Goal: Transaction & Acquisition: Purchase product/service

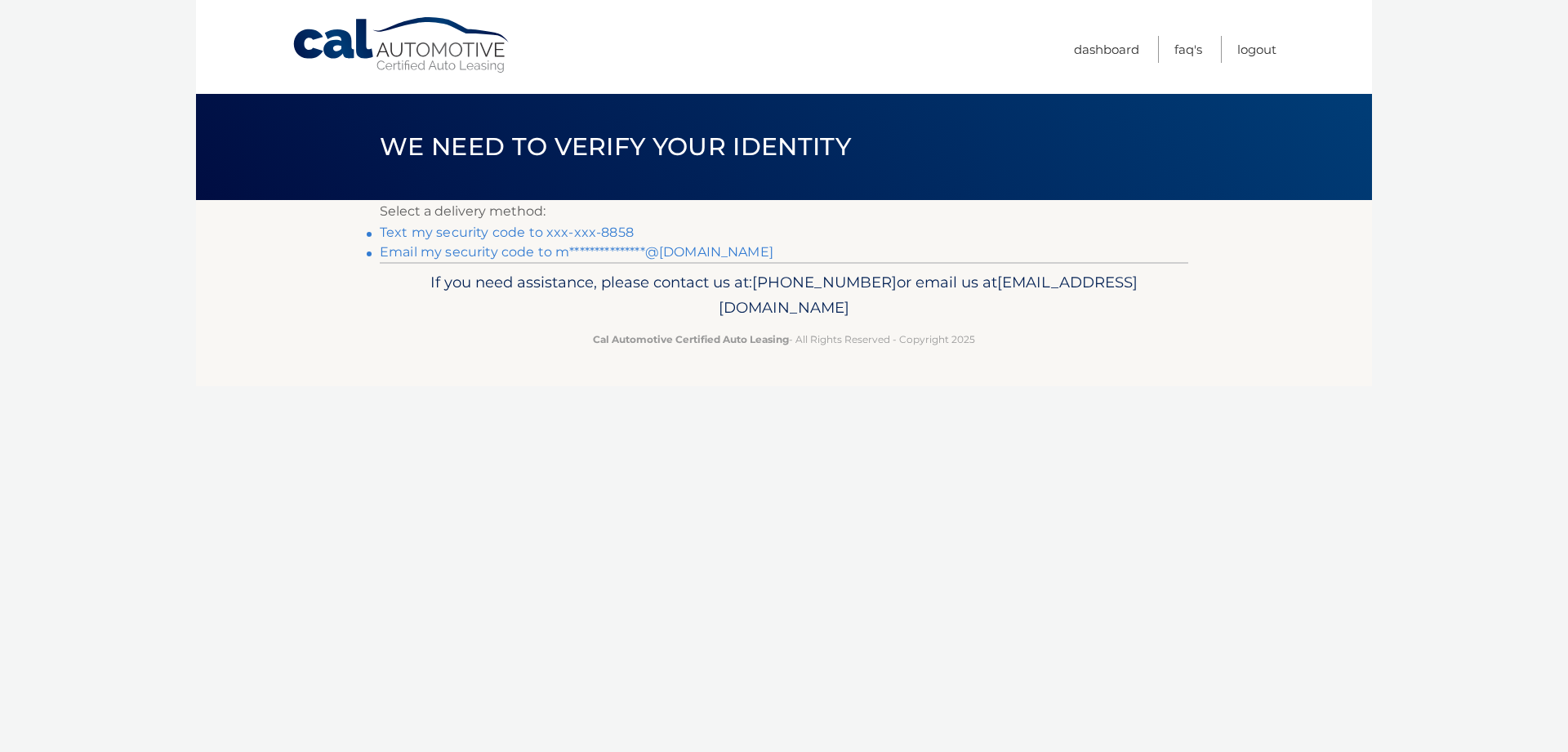
click at [542, 228] on link "Text my security code to xxx-xxx-8858" at bounding box center [507, 232] width 254 height 15
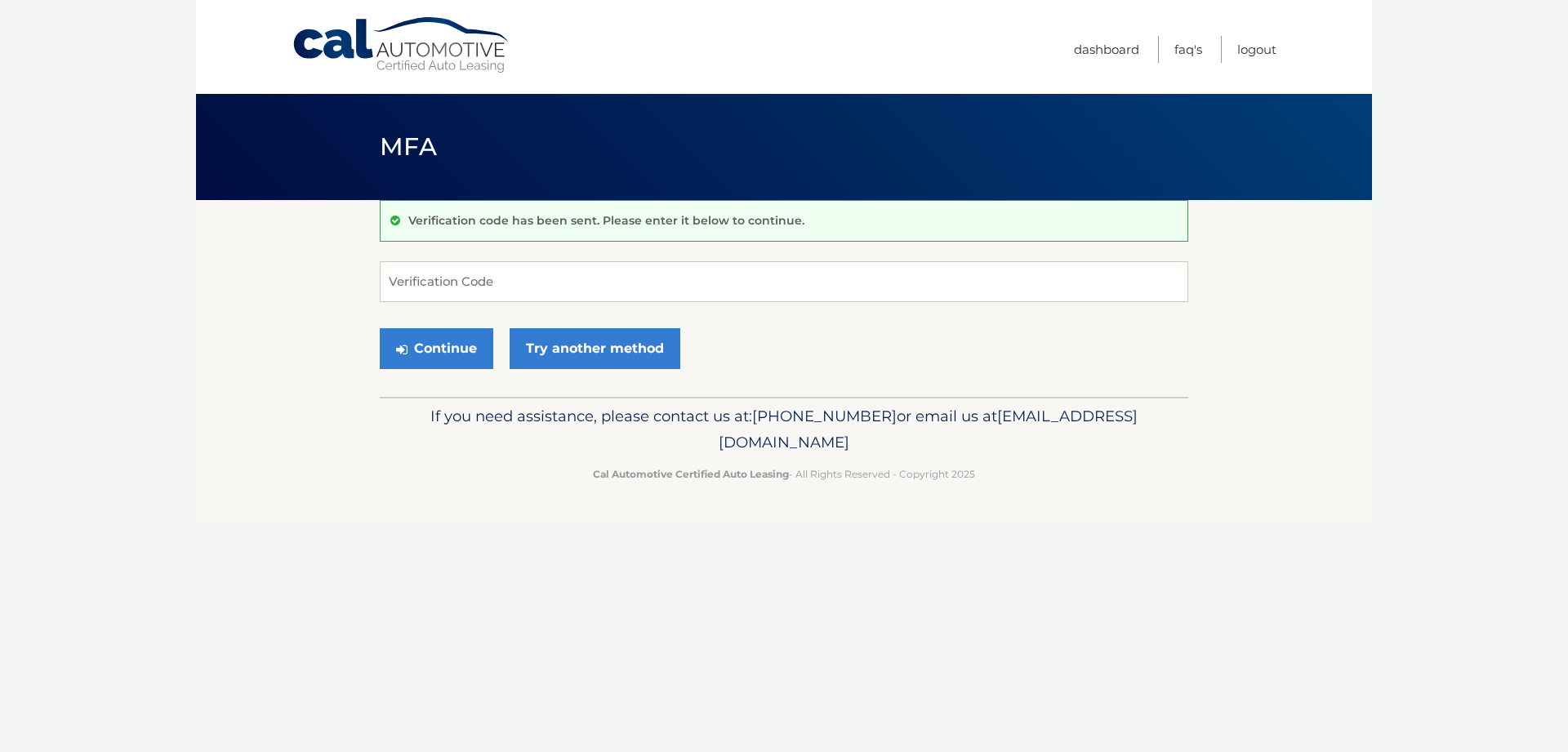
drag, startPoint x: 420, startPoint y: 303, endPoint x: 421, endPoint y: 293, distance: 10.0
click at [420, 302] on form "Verification Code Continue Try another method" at bounding box center [784, 320] width 808 height 116
click at [476, 280] on input "Verification Code" at bounding box center [784, 282] width 808 height 41
type input "161872"
click at [451, 349] on button "Continue" at bounding box center [436, 348] width 114 height 41
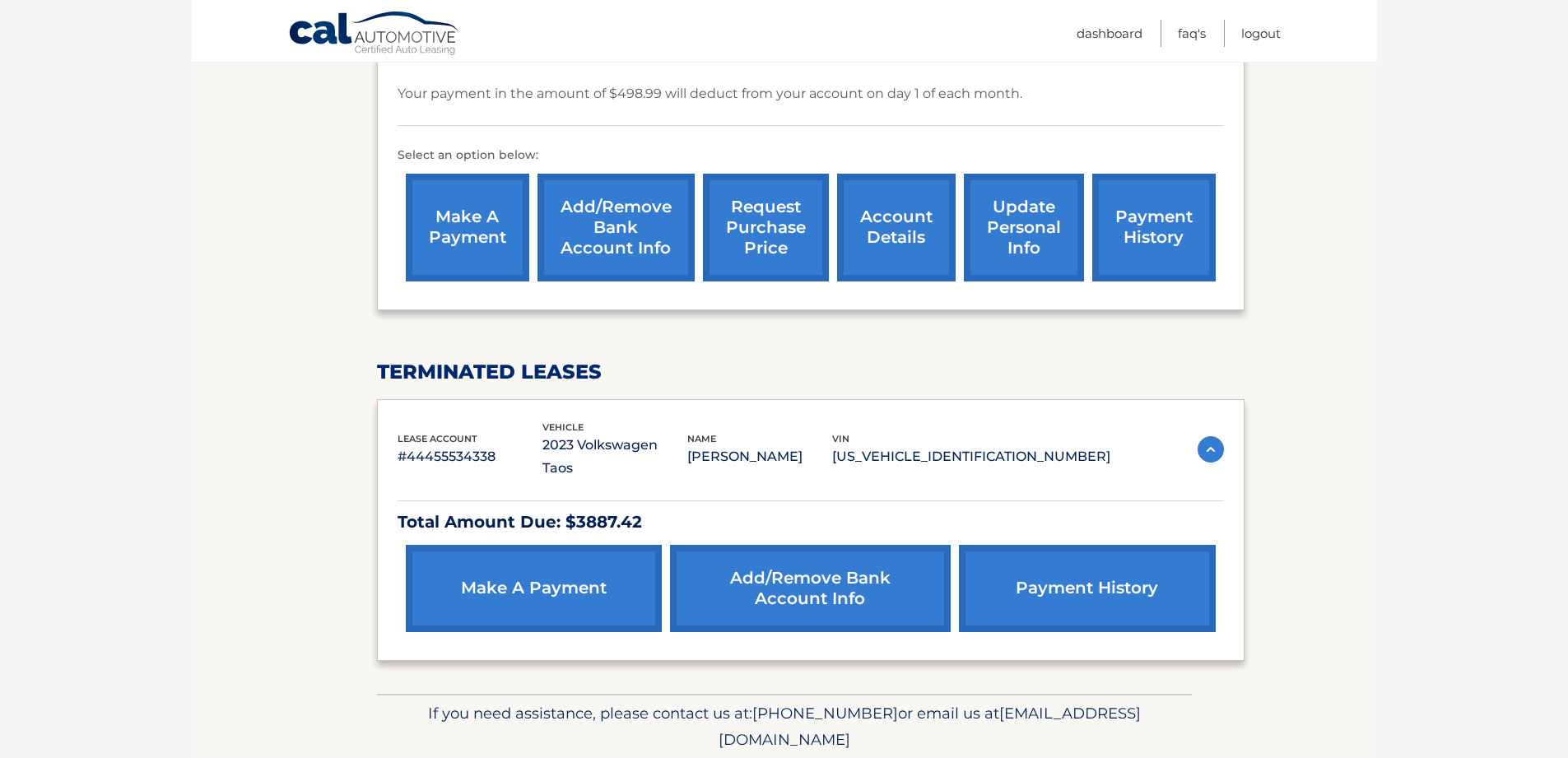
scroll to position [488, 0]
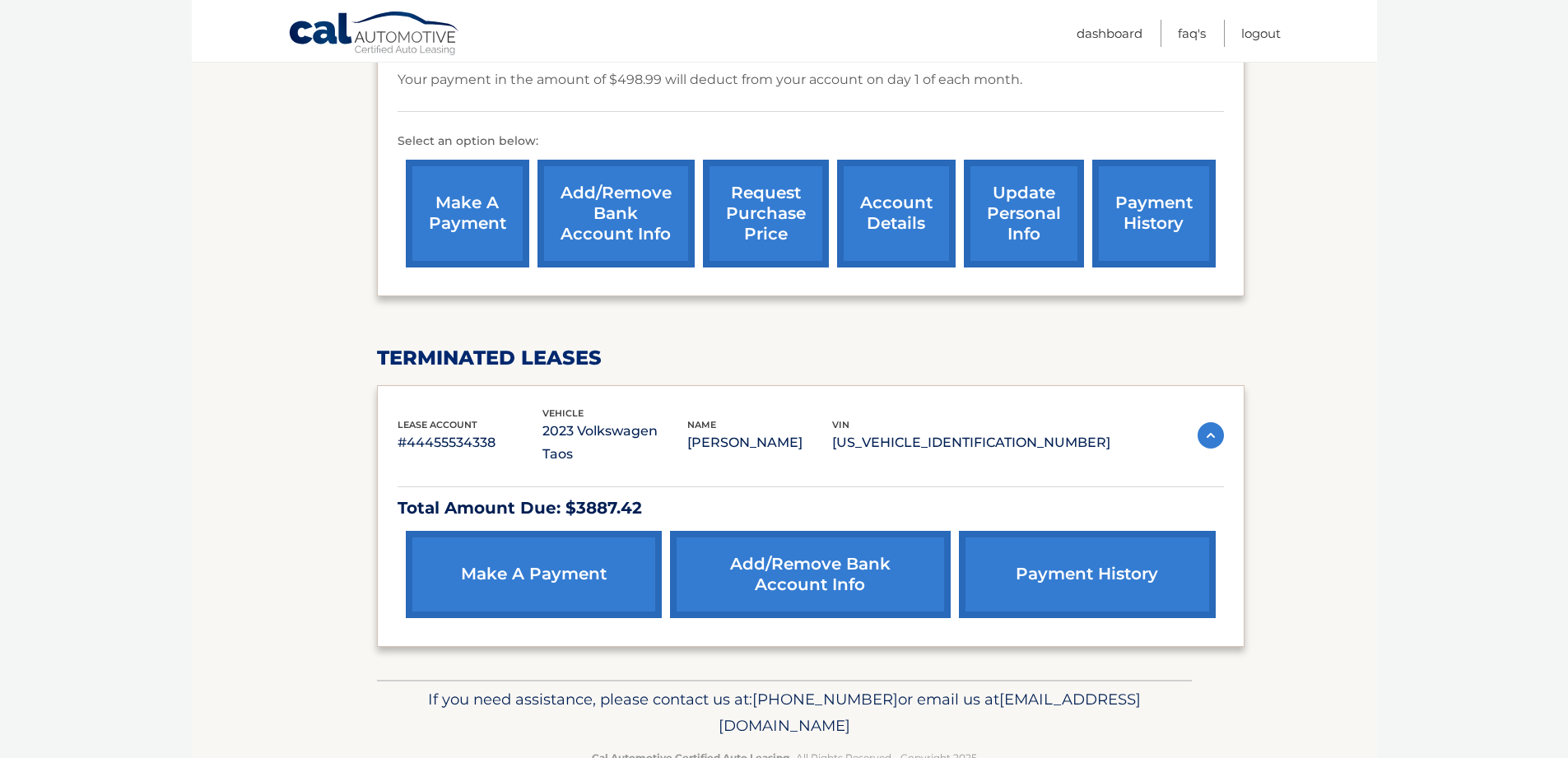
click at [1088, 531] on link "payment history" at bounding box center [1087, 574] width 256 height 87
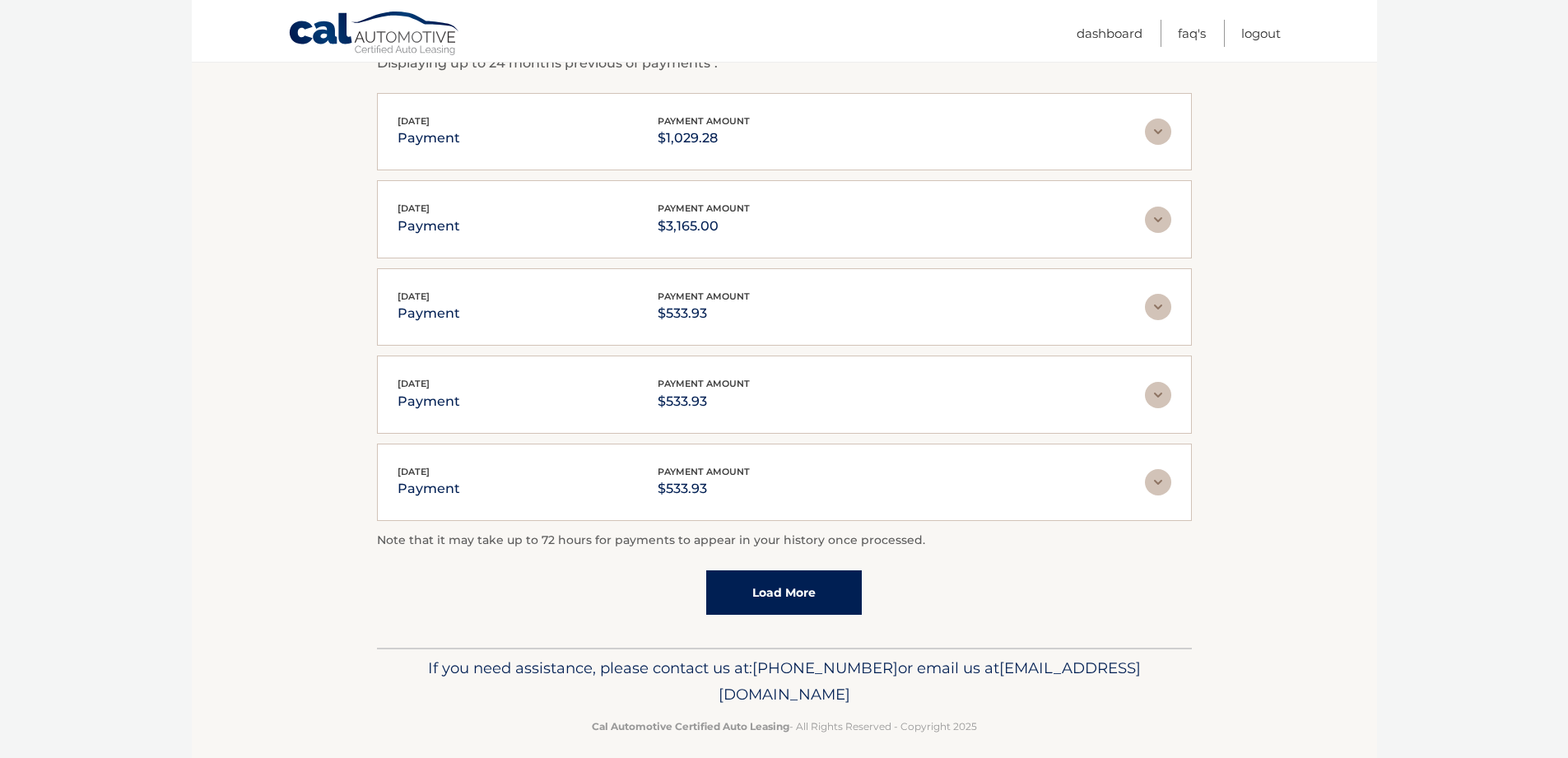
scroll to position [323, 0]
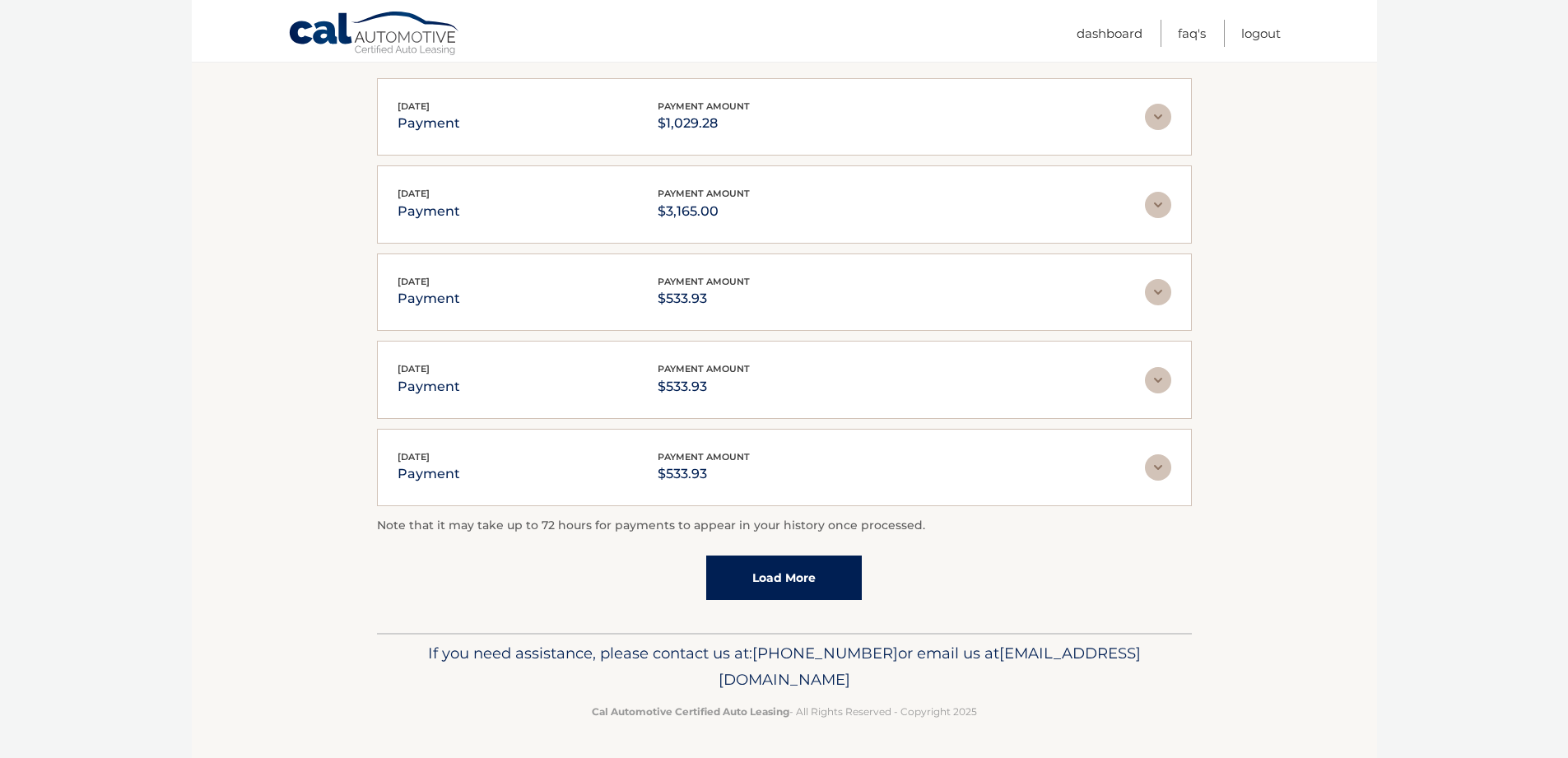
click at [795, 577] on link "Load More" at bounding box center [784, 577] width 156 height 44
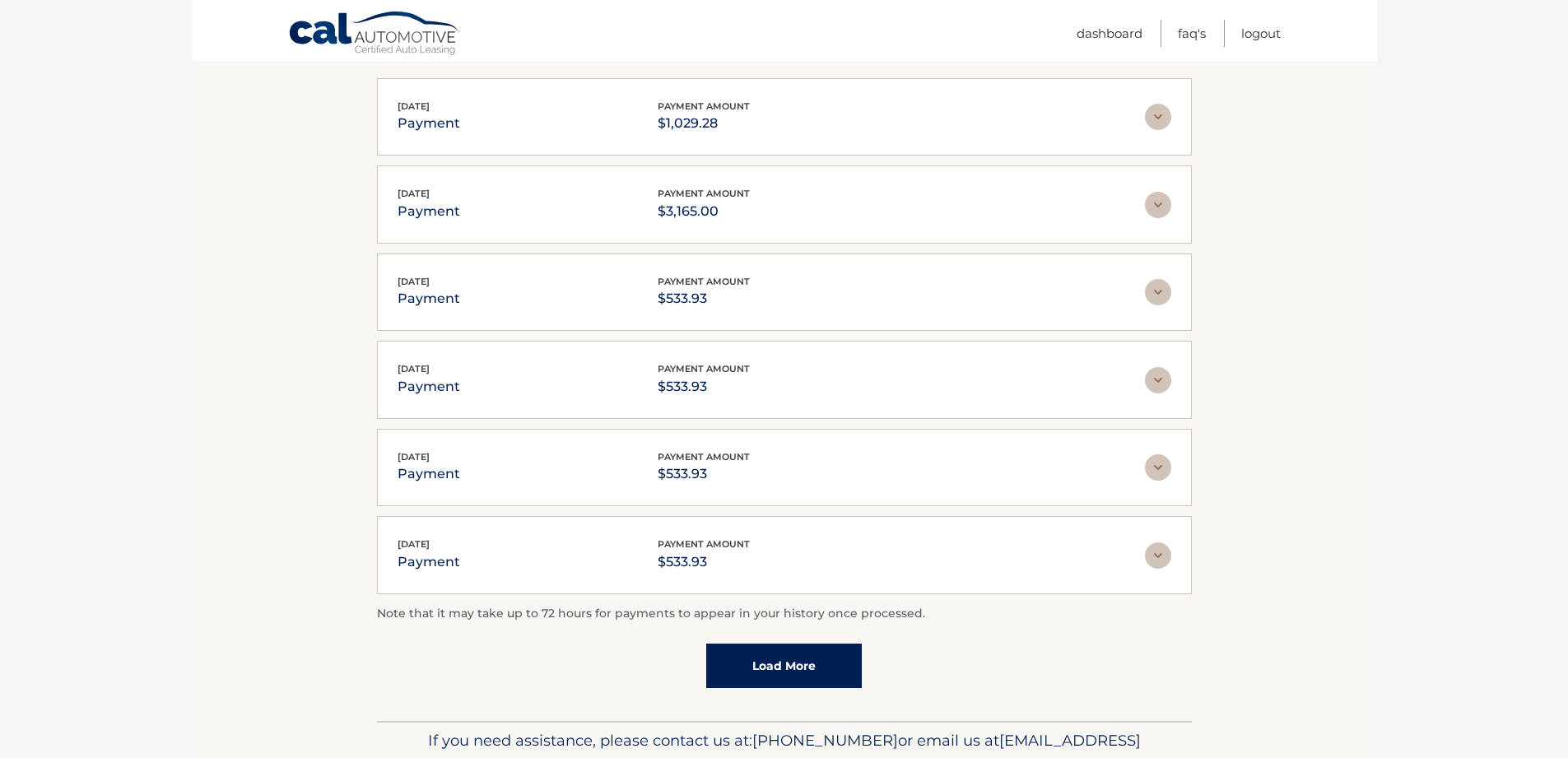
click at [1162, 299] on img at bounding box center [1159, 292] width 27 height 27
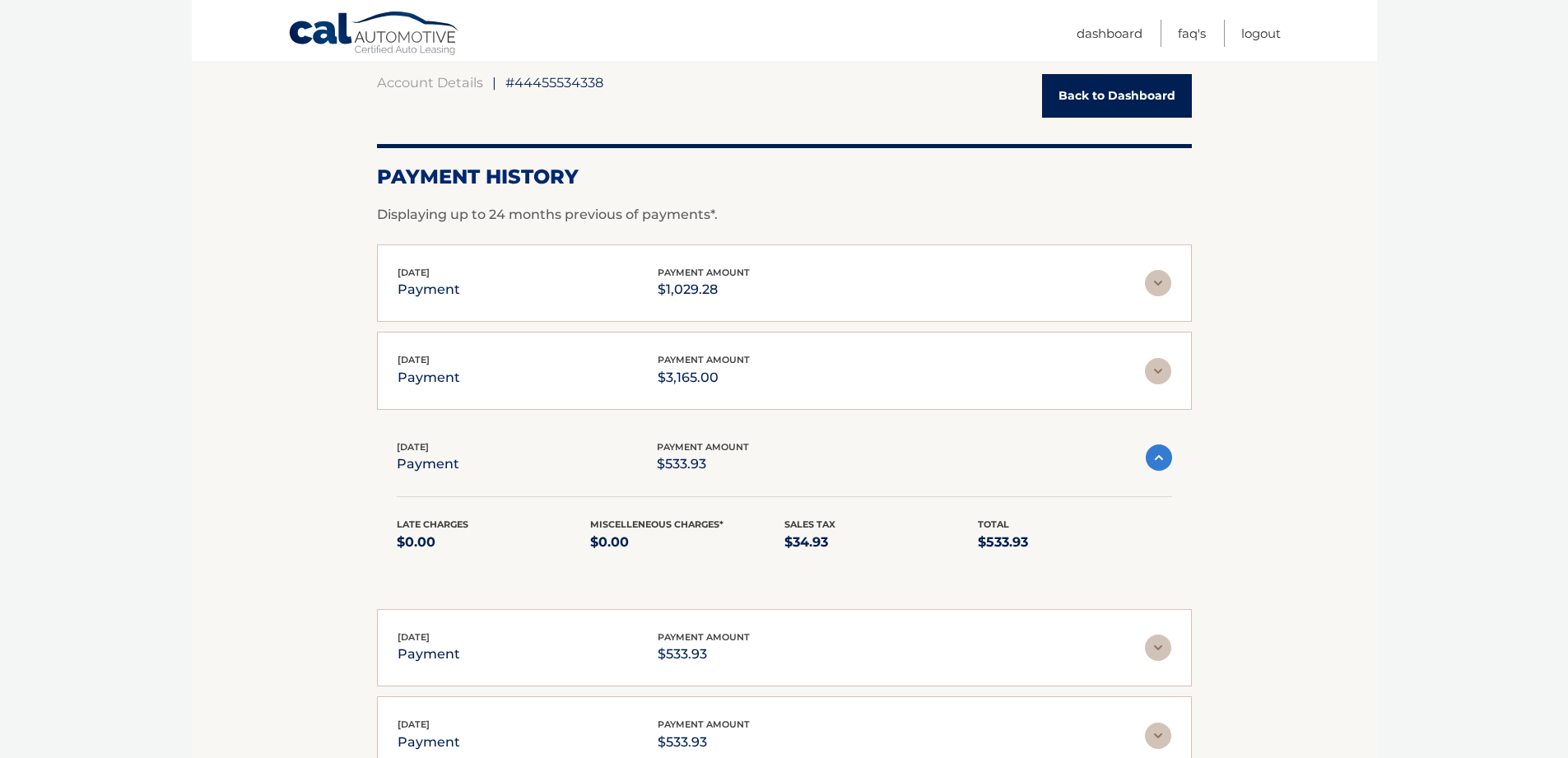
scroll to position [0, 0]
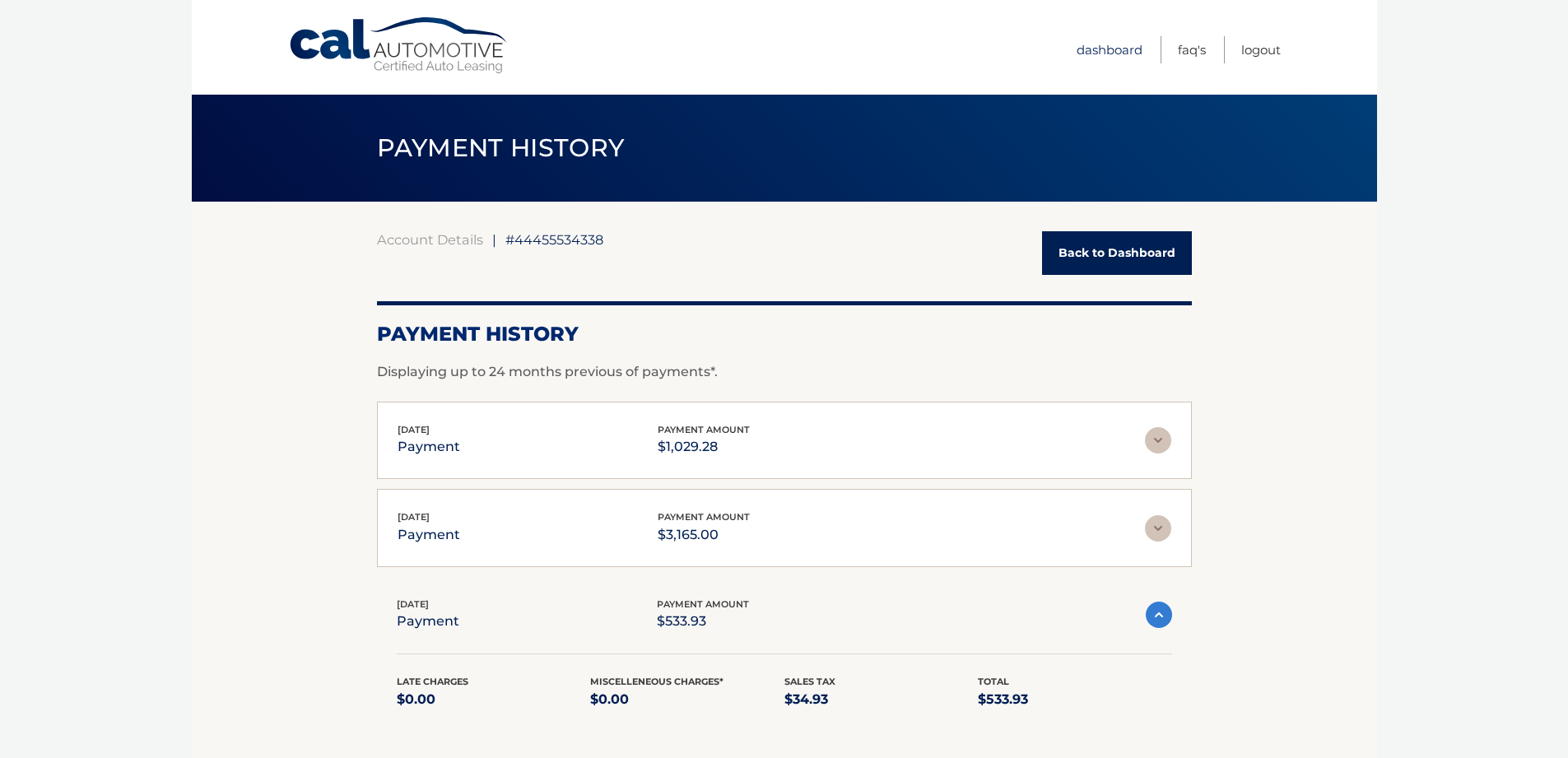
click at [1107, 51] on link "Dashboard" at bounding box center [1109, 50] width 66 height 27
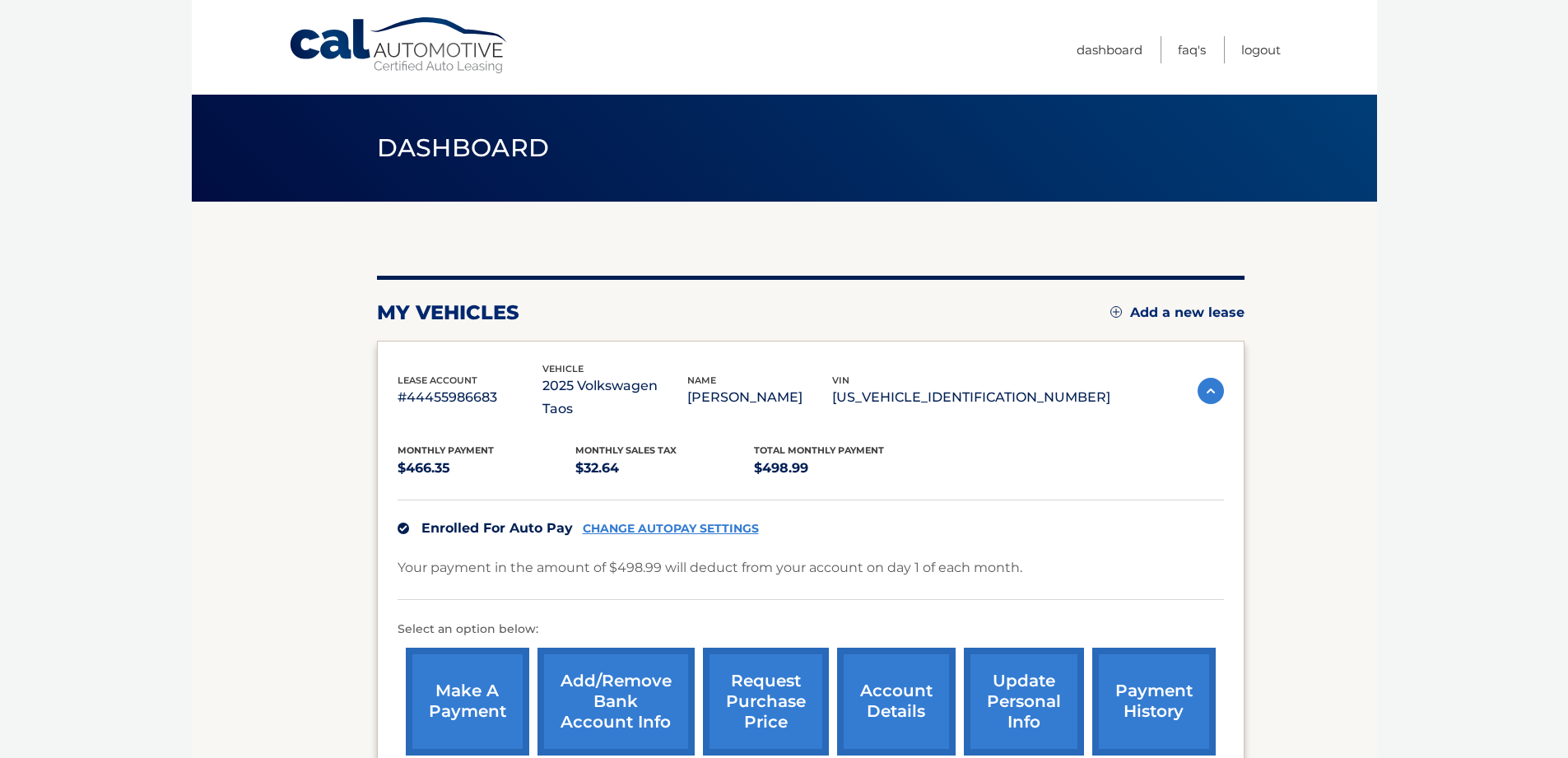
click at [891, 679] on link "account details" at bounding box center [897, 702] width 119 height 108
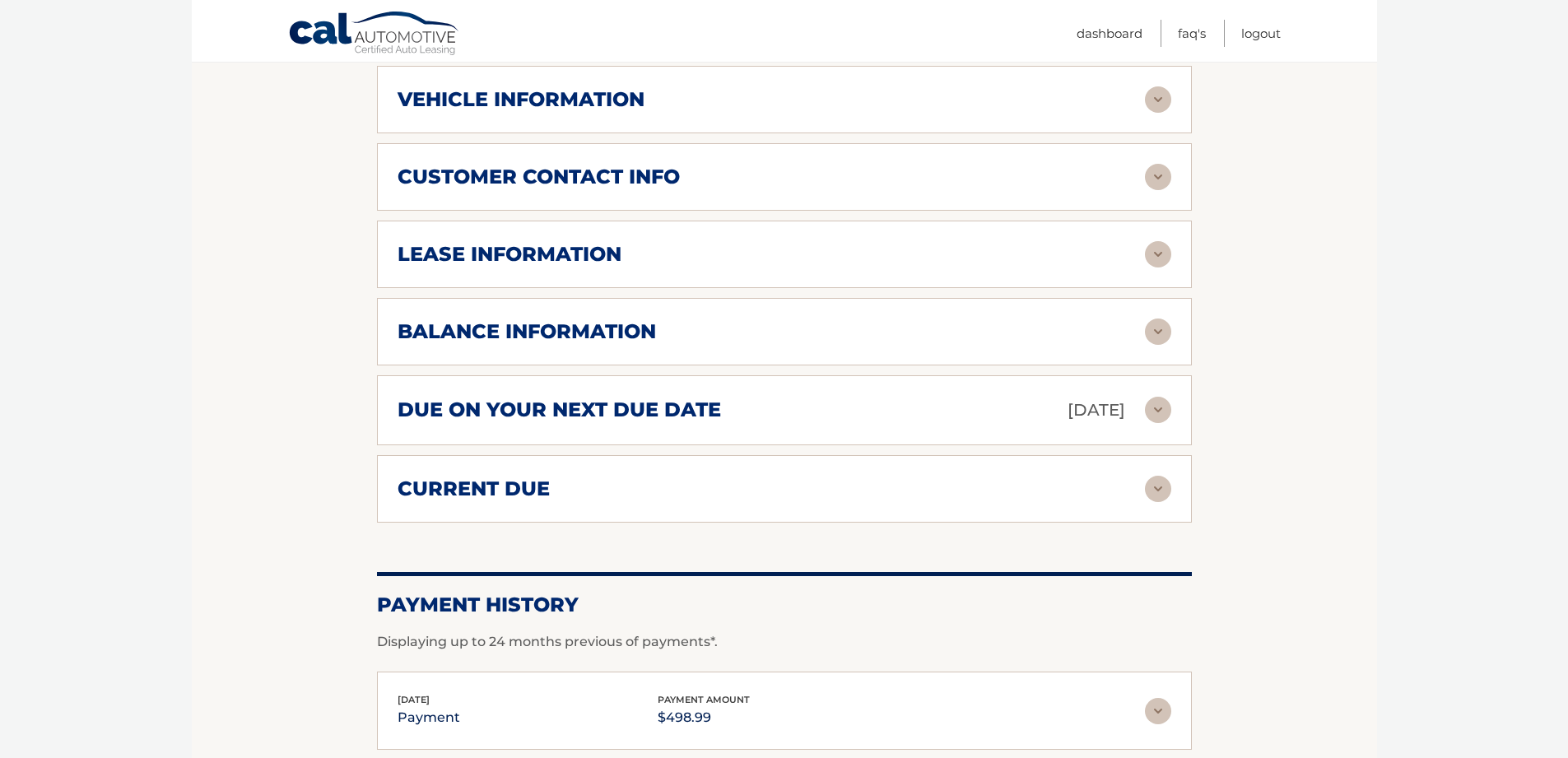
scroll to position [759, 0]
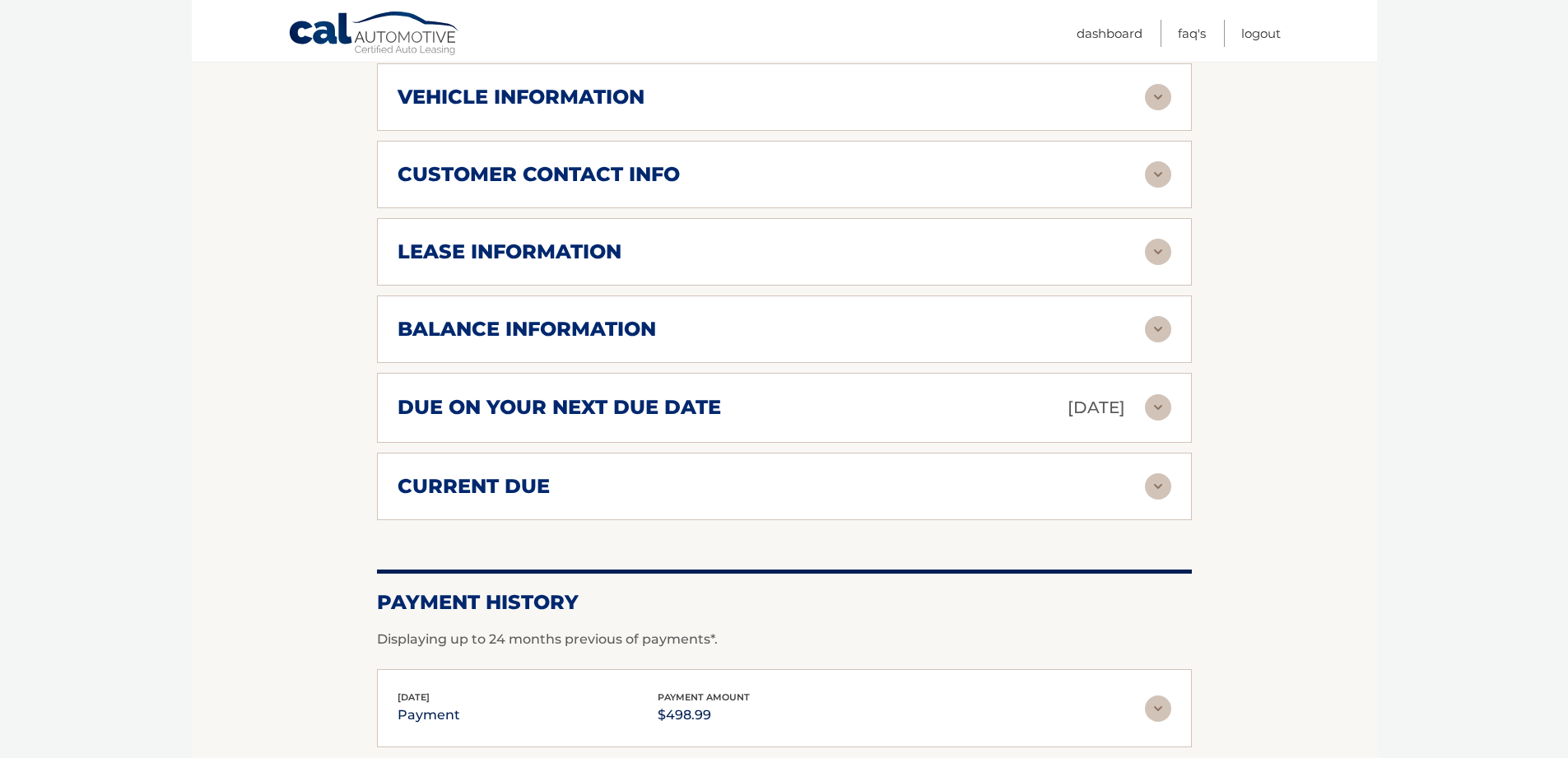
click at [1164, 239] on img at bounding box center [1159, 252] width 27 height 27
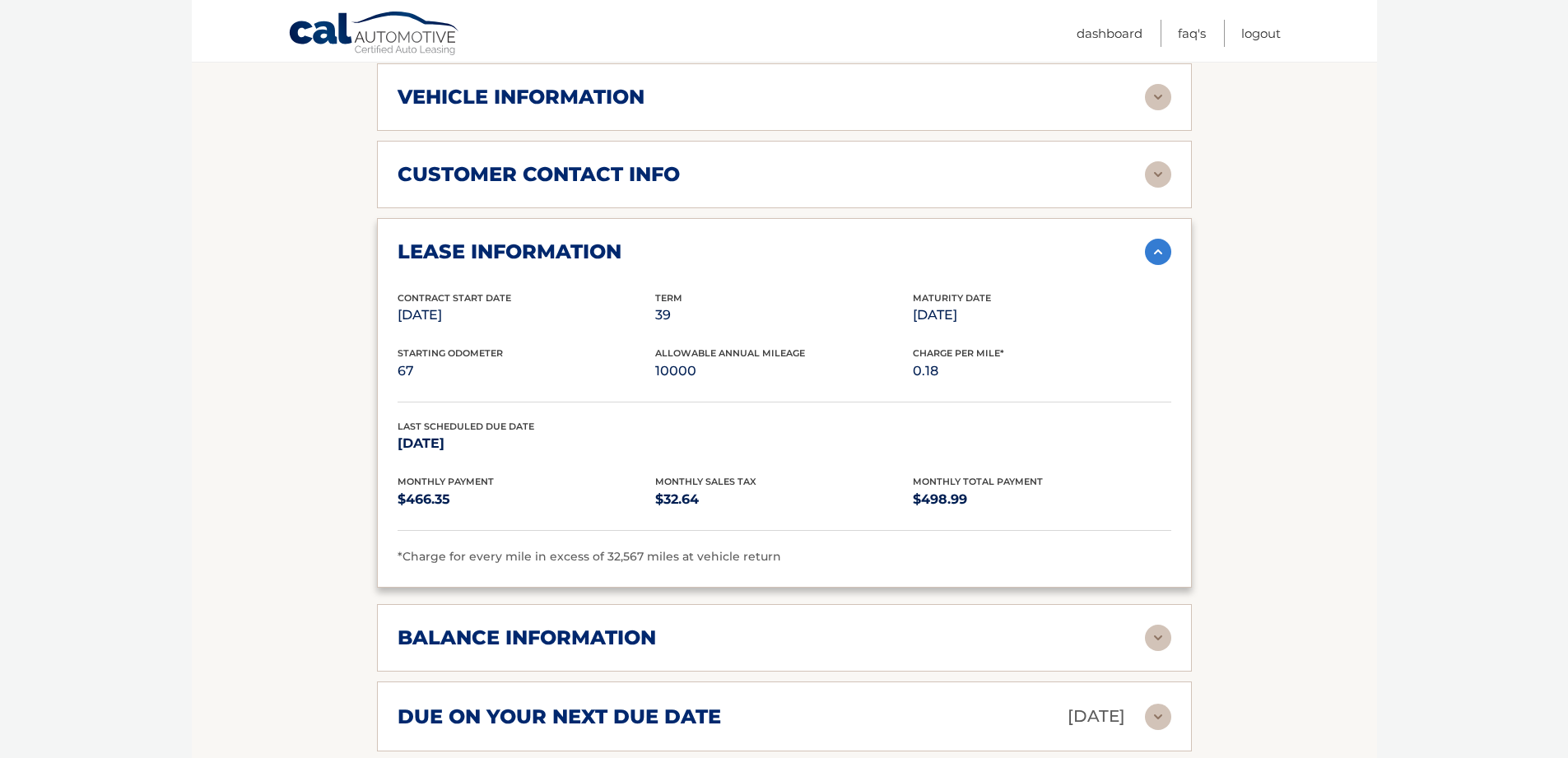
click at [1158, 625] on img at bounding box center [1159, 639] width 27 height 27
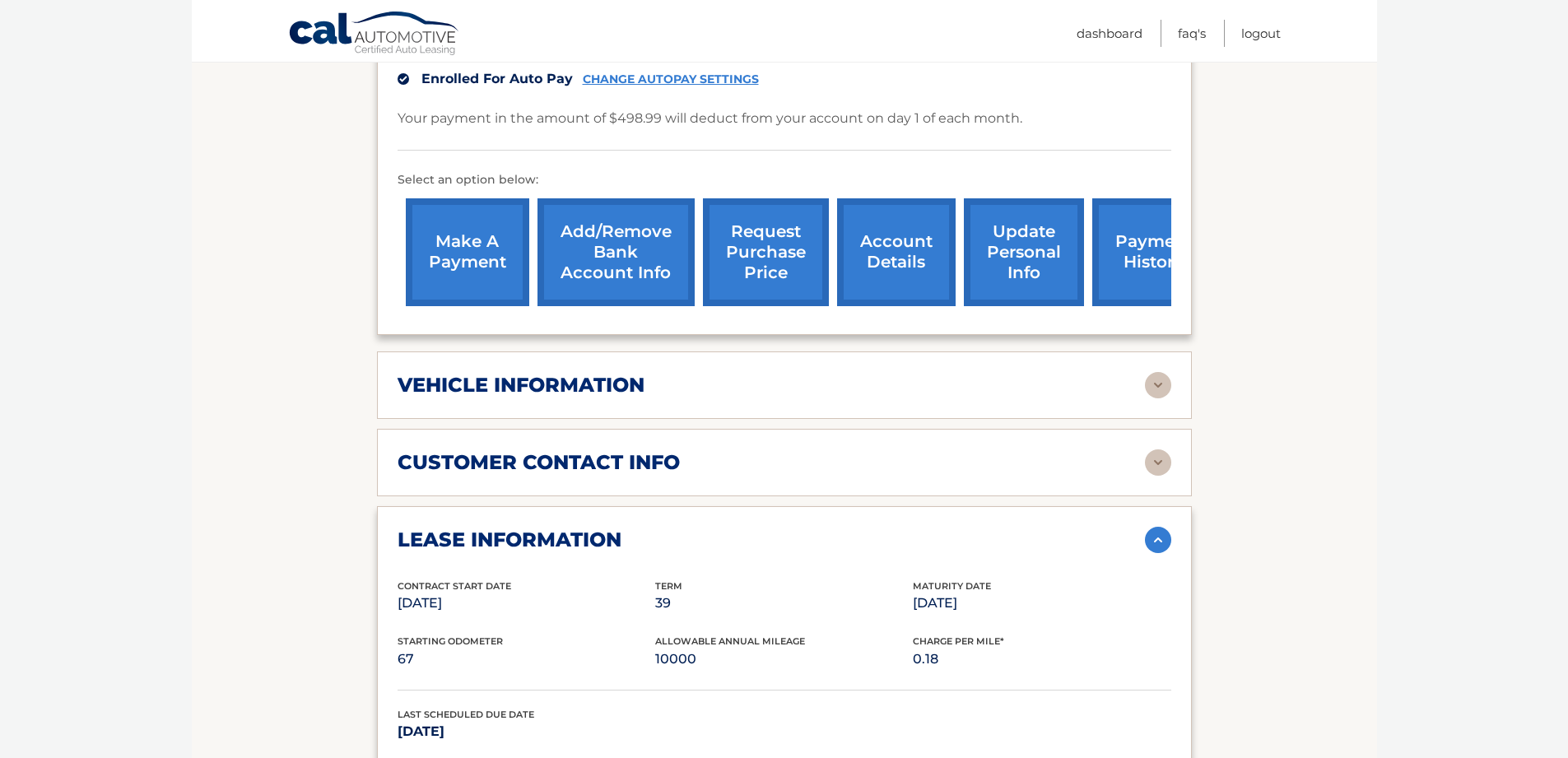
scroll to position [396, 0]
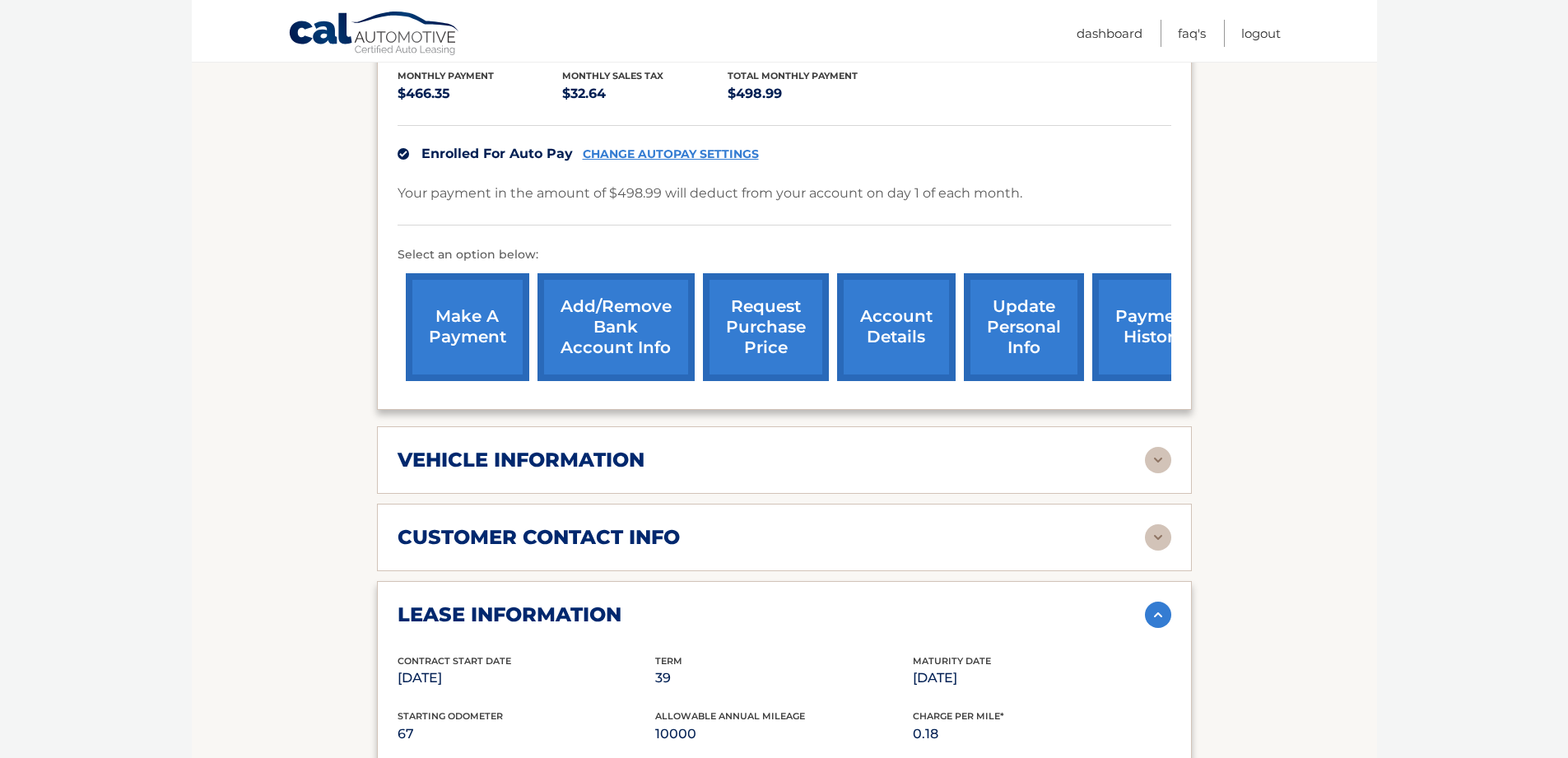
click at [457, 288] on link "make a payment" at bounding box center [467, 327] width 123 height 108
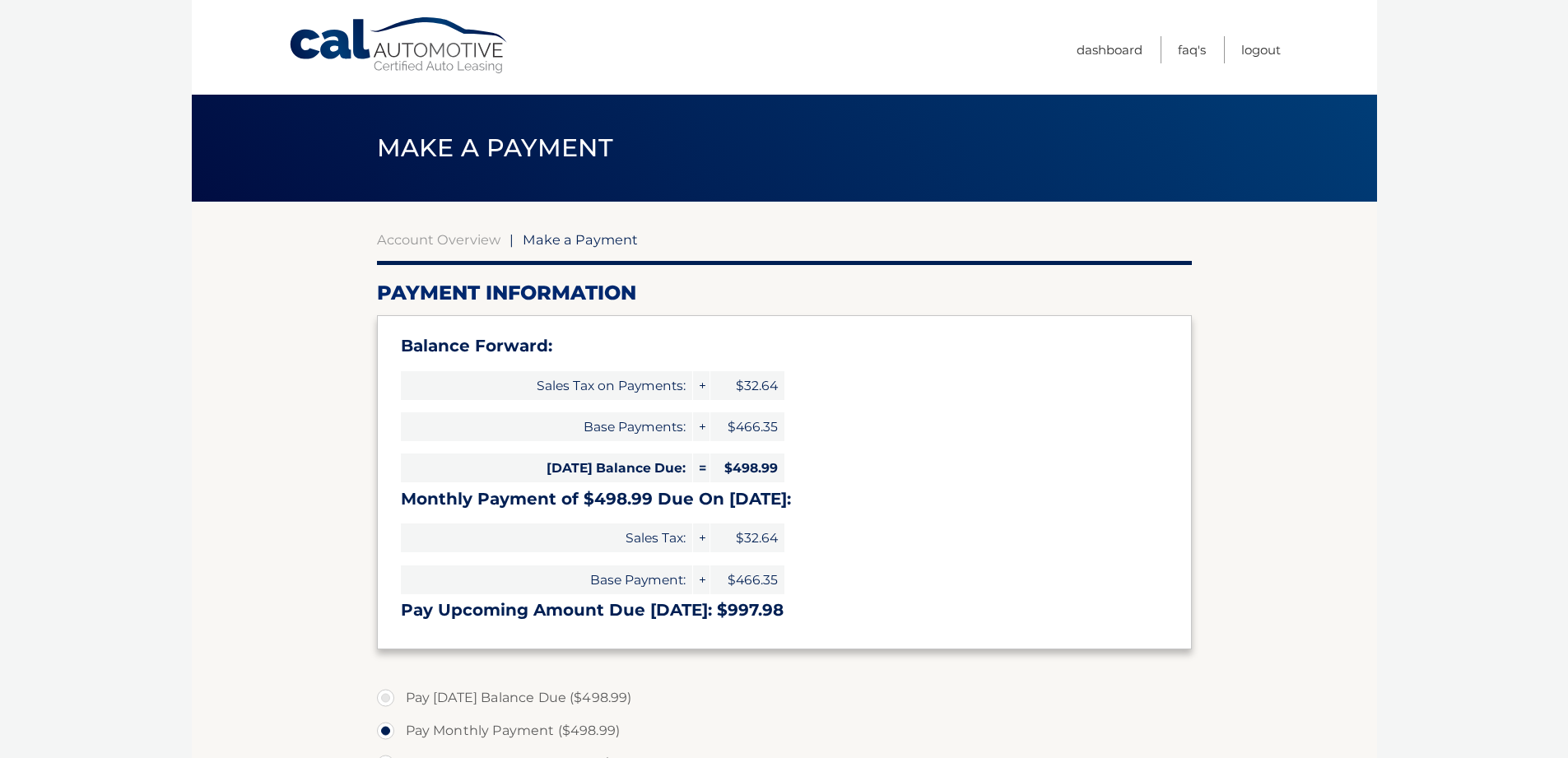
select select "ZWZkY2EzZDEtNTA3Yy00MWU1LTgyMjItZmJkYjg3ZjllNTc1"
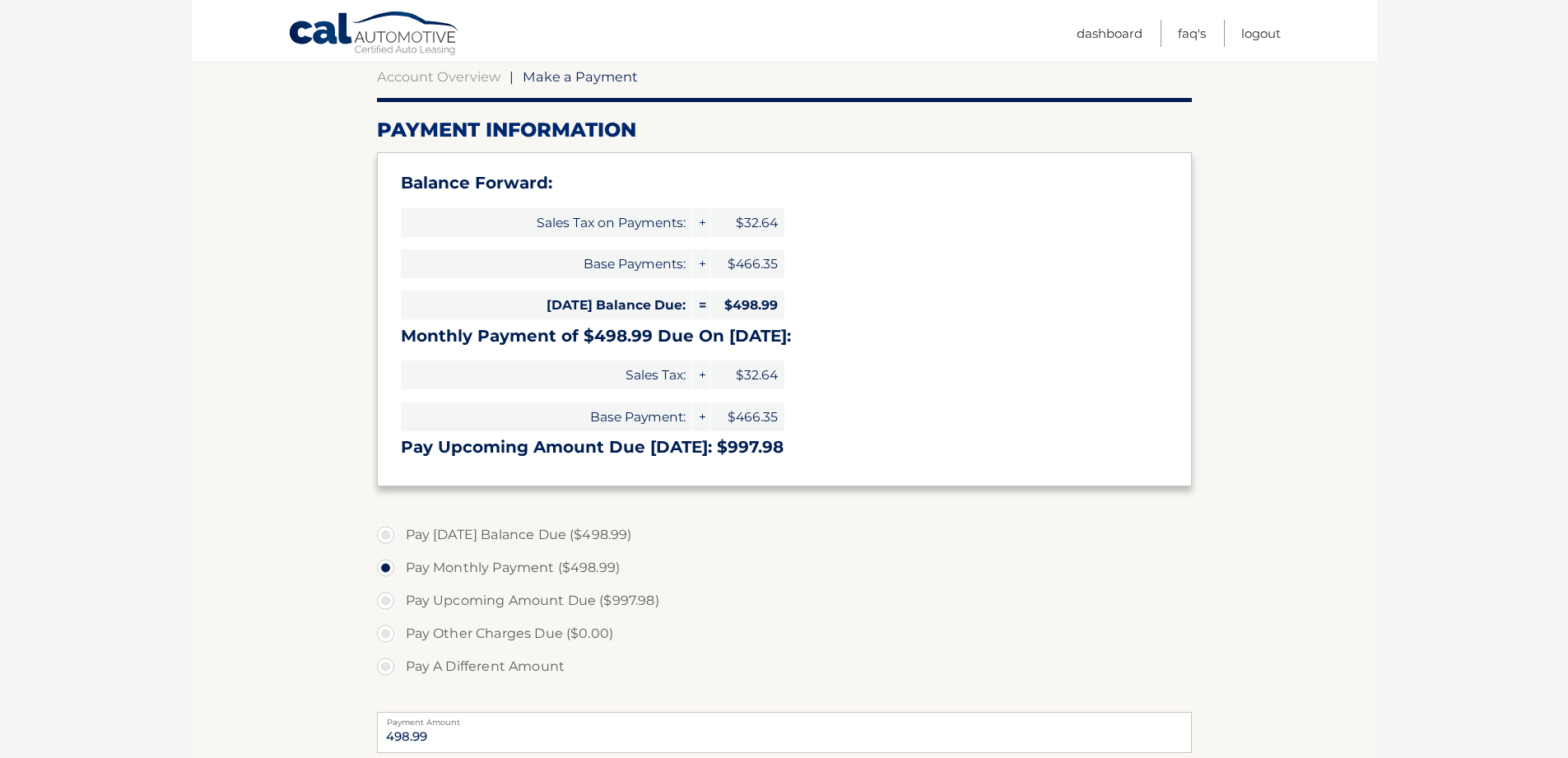
scroll to position [165, 0]
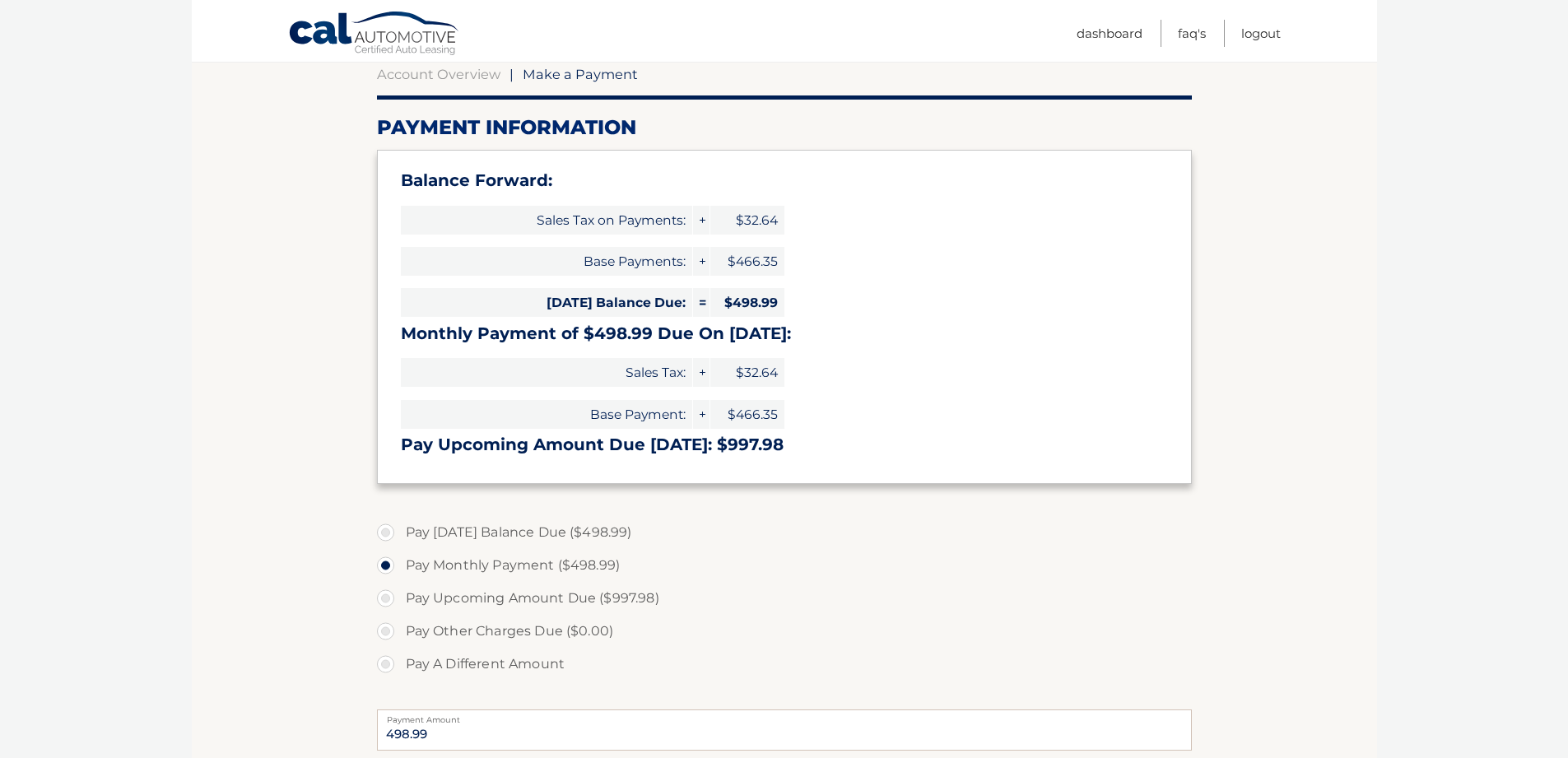
click at [383, 530] on label "Pay [DATE] Balance Due ($498.99)" at bounding box center [784, 532] width 815 height 32
click at [383, 530] on input "Pay [DATE] Balance Due ($498.99)" at bounding box center [391, 530] width 16 height 27
radio input "true"
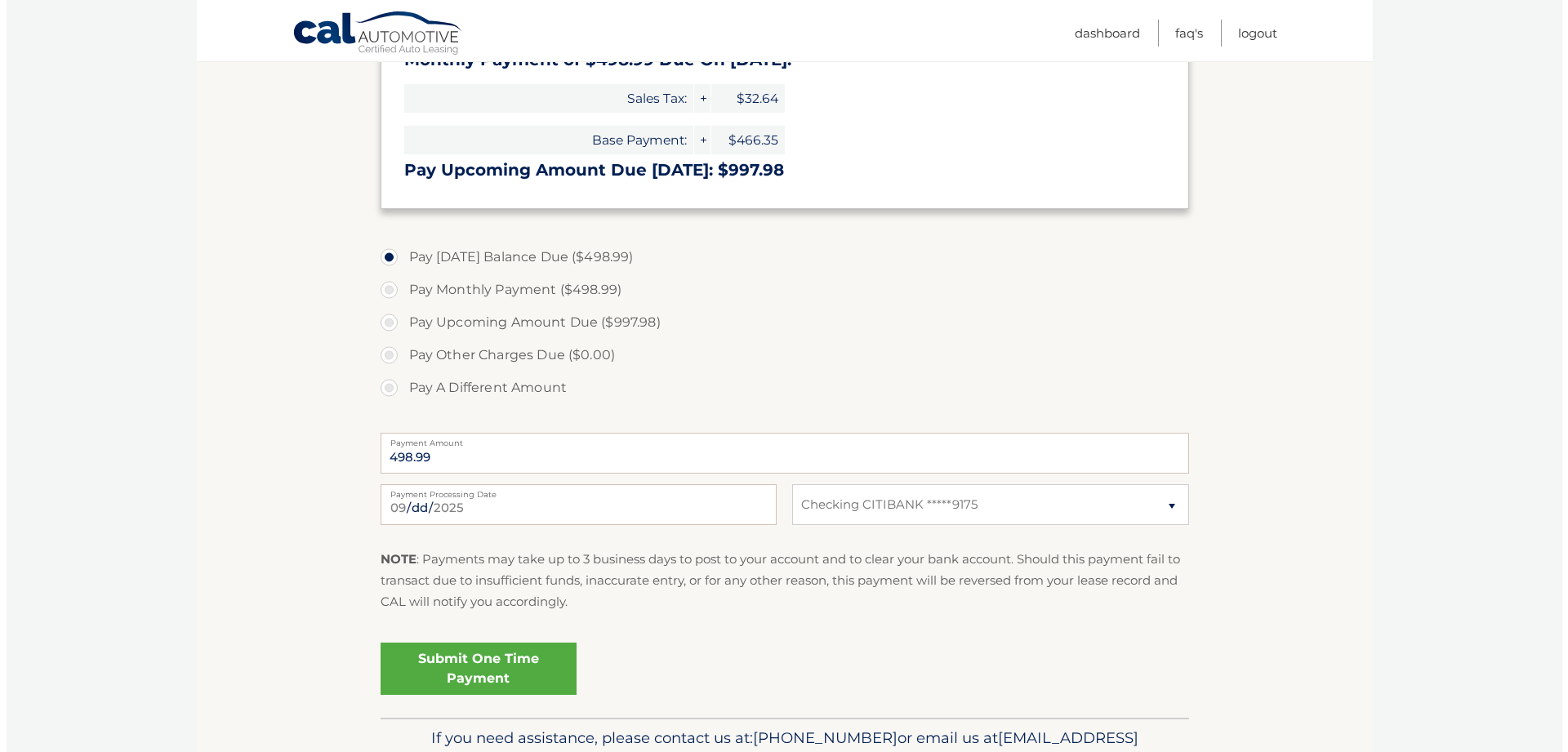
scroll to position [451, 0]
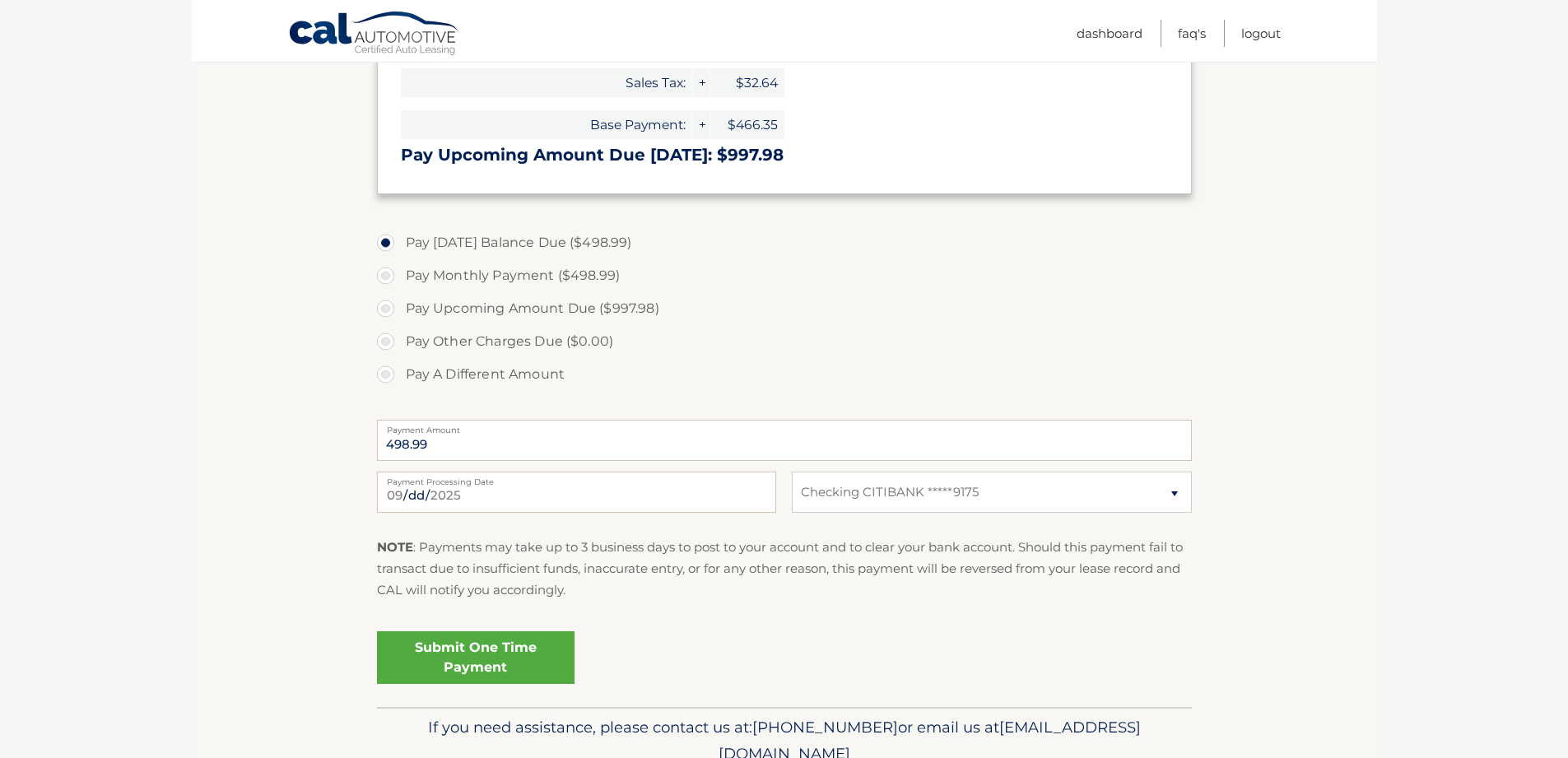
click at [439, 649] on link "Submit One Time Payment" at bounding box center [475, 657] width 198 height 53
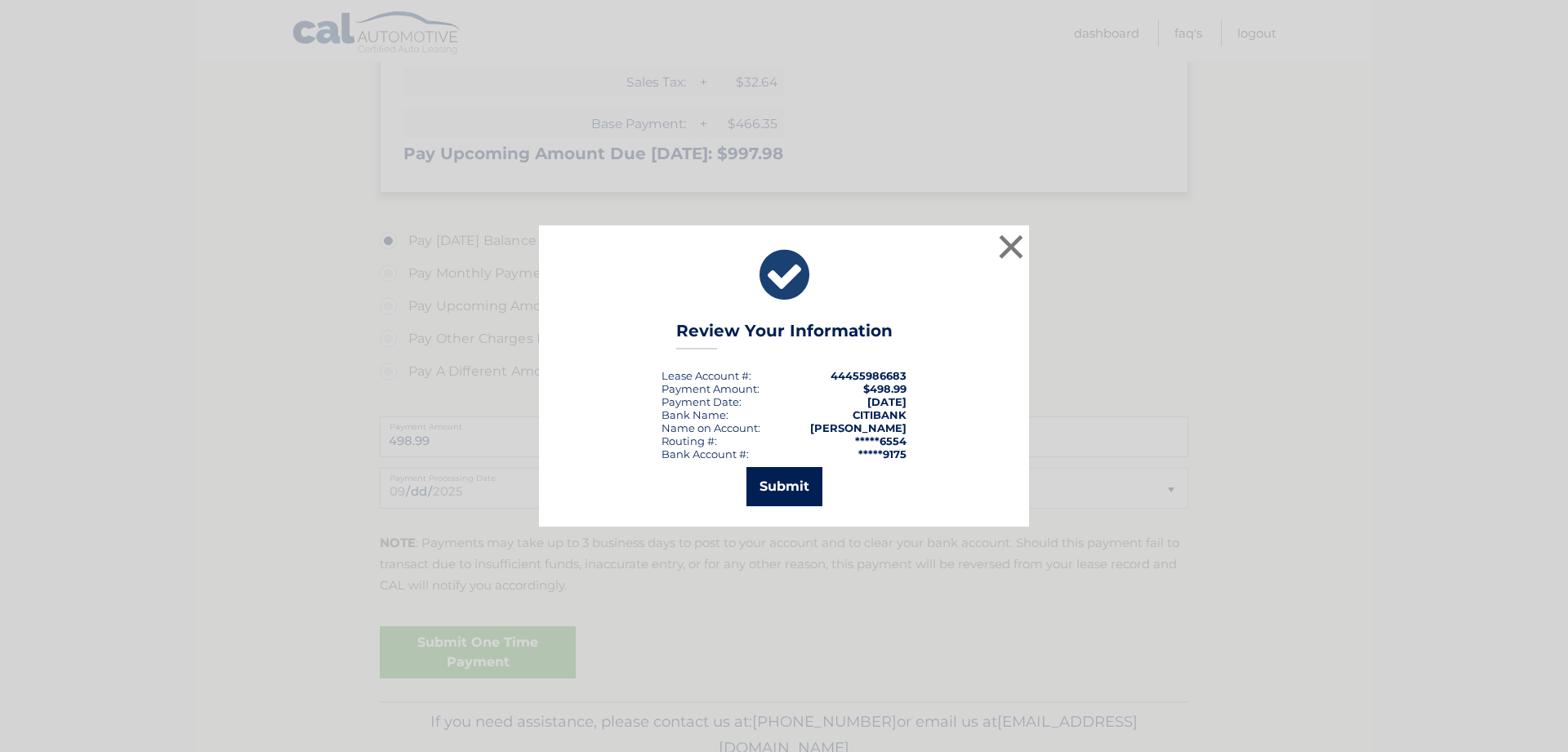
click at [777, 486] on button "Submit" at bounding box center [784, 486] width 76 height 39
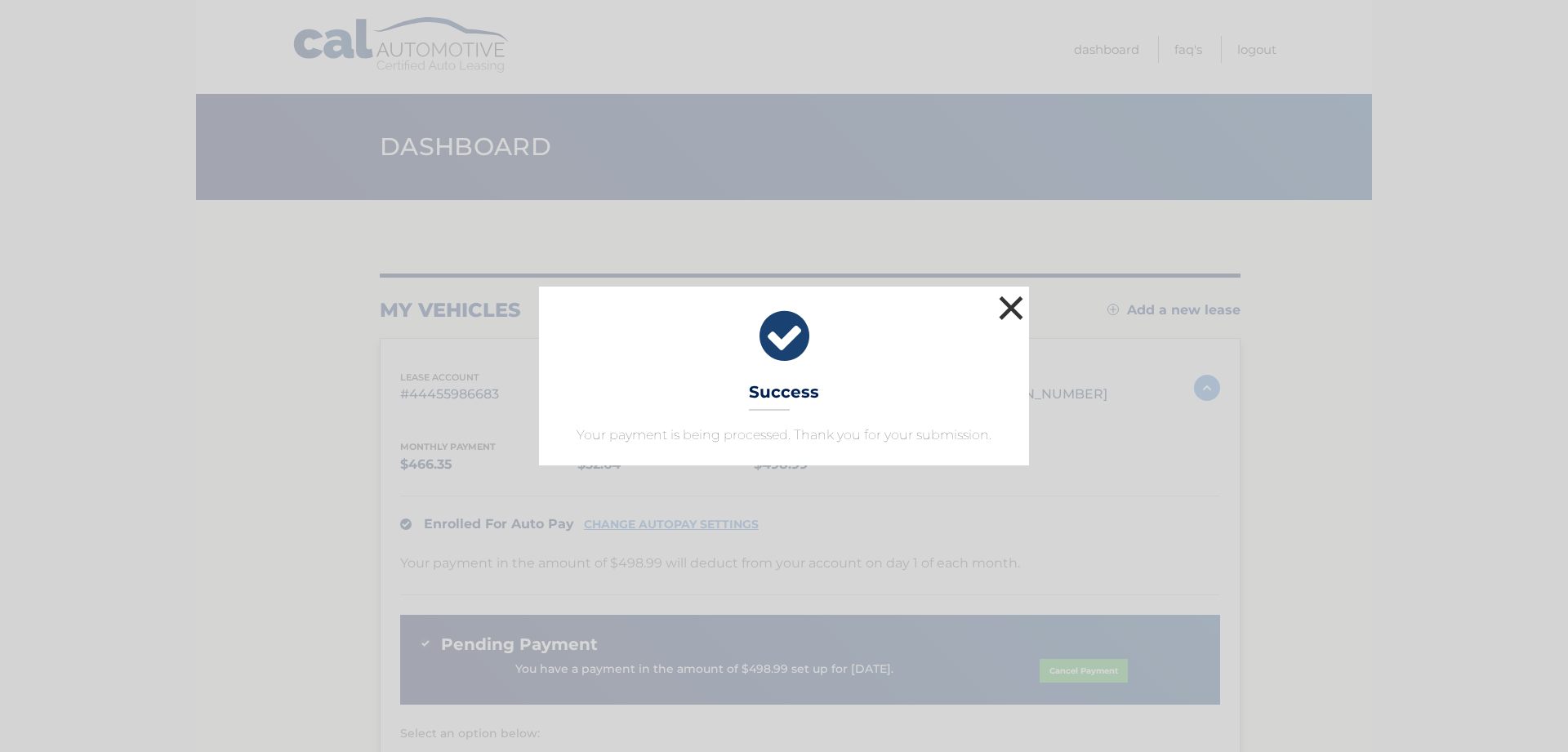
click at [1009, 304] on button "×" at bounding box center [1011, 307] width 32 height 32
